Goal: Complete application form

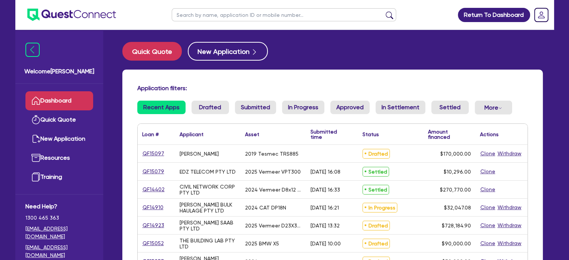
click at [225, 15] on input "text" at bounding box center [284, 14] width 225 height 13
type input "infraco"
click at [384, 11] on button "submit" at bounding box center [390, 16] width 12 height 10
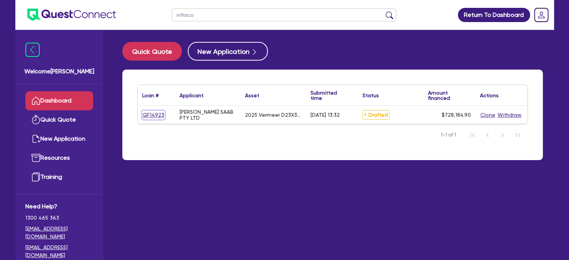
click at [143, 111] on link "QF14923" at bounding box center [153, 115] width 22 height 9
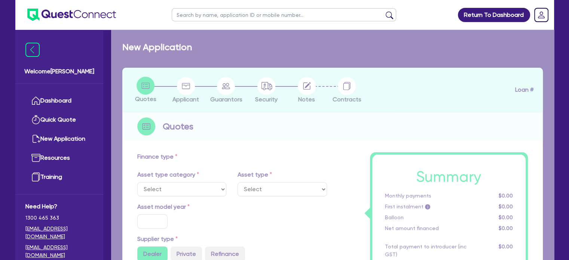
select select "PRIMARY_ASSETS"
type input "2025"
radio input "true"
type input "743,184.9"
type input "15,000"
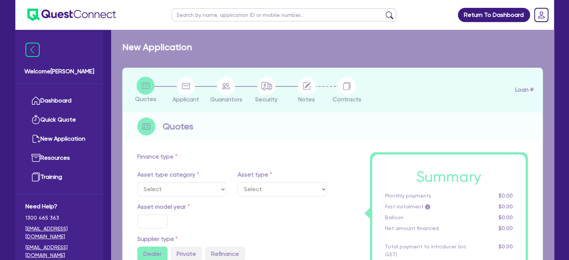
type input "2.5"
type input "18,204.62"
type input "6.25"
select select "CONSTRUCTION_AND_EARTHMOVING_EQUIPMENT"
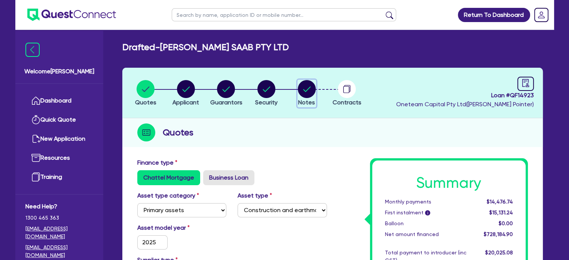
click at [311, 92] on circle "button" at bounding box center [307, 89] width 18 height 18
select select "Other"
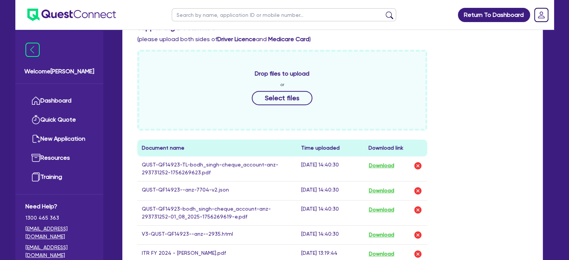
scroll to position [307, 0]
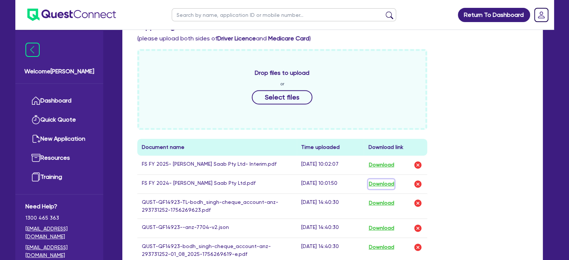
click at [379, 184] on button "Download" at bounding box center [381, 184] width 26 height 10
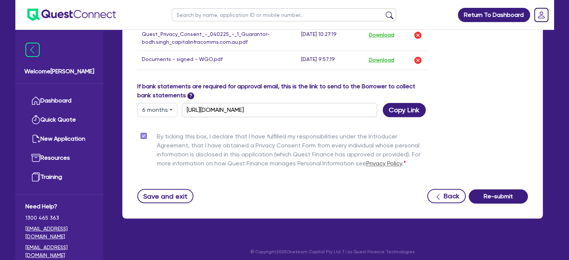
scroll to position [715, 0]
click at [172, 194] on button "Save and exit" at bounding box center [165, 196] width 57 height 14
